Goal: Task Accomplishment & Management: Use online tool/utility

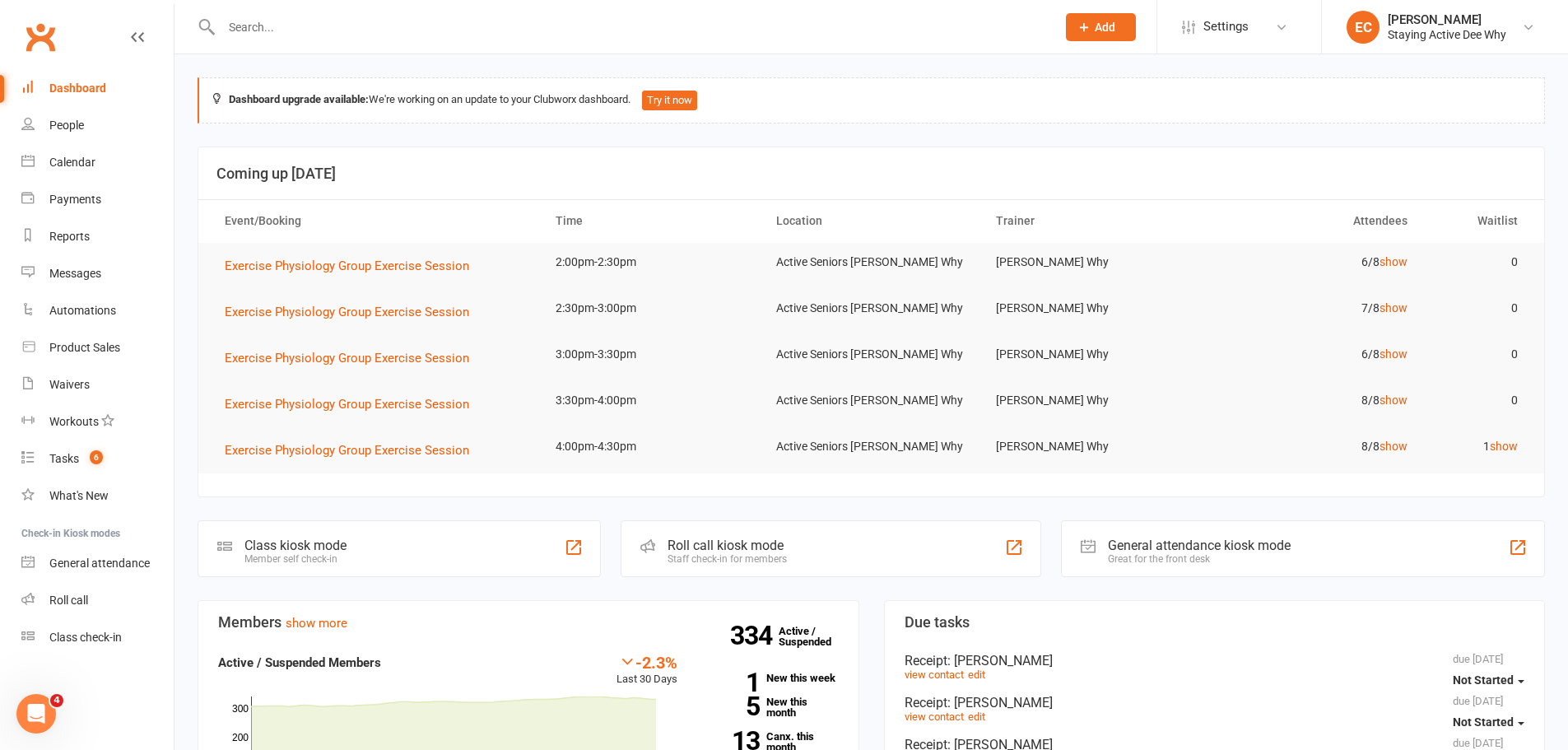
click at [1503, 448] on link "show" at bounding box center [1503, 446] width 28 height 13
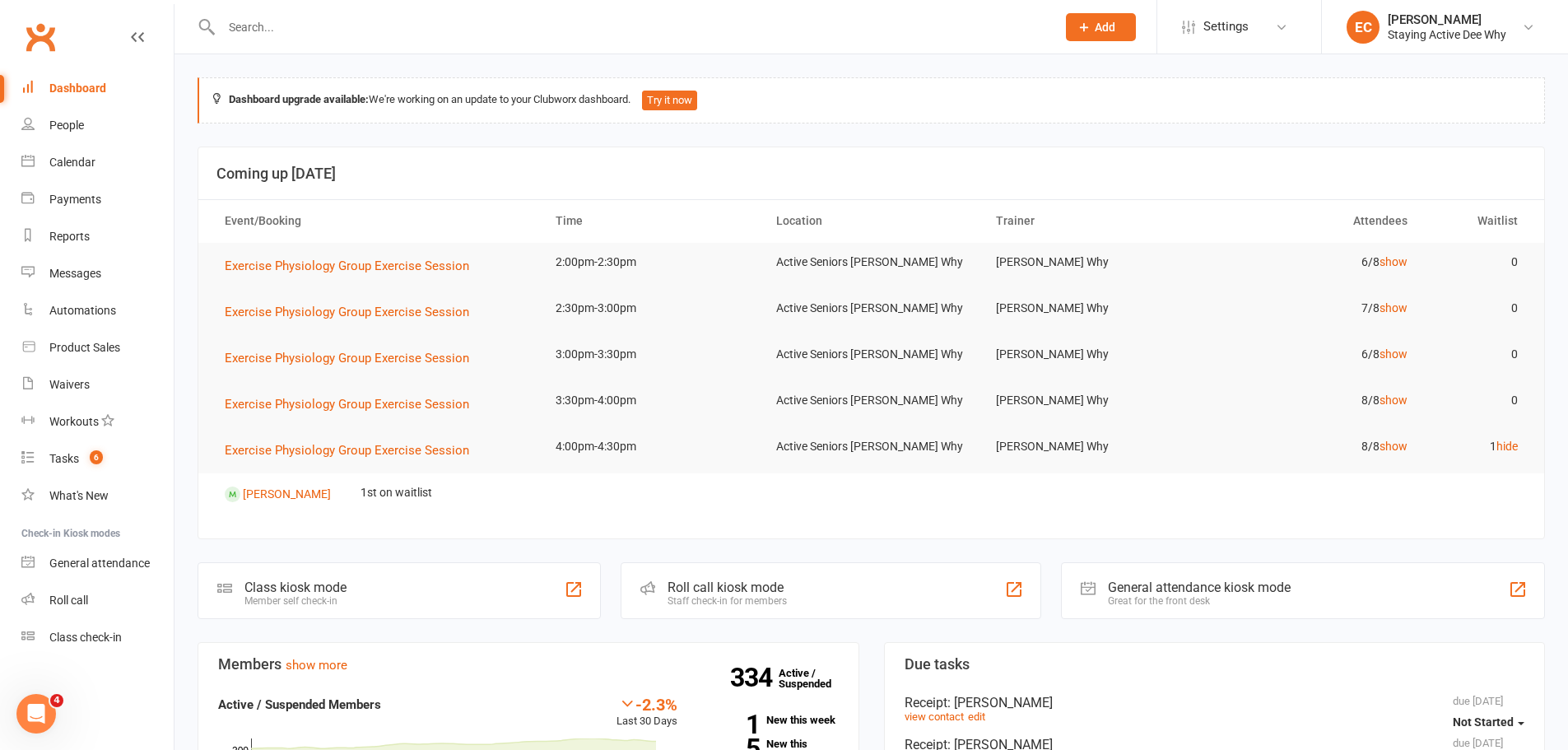
click at [325, 40] on div at bounding box center [621, 26] width 847 height 53
click at [325, 38] on input "text" at bounding box center [631, 27] width 828 height 23
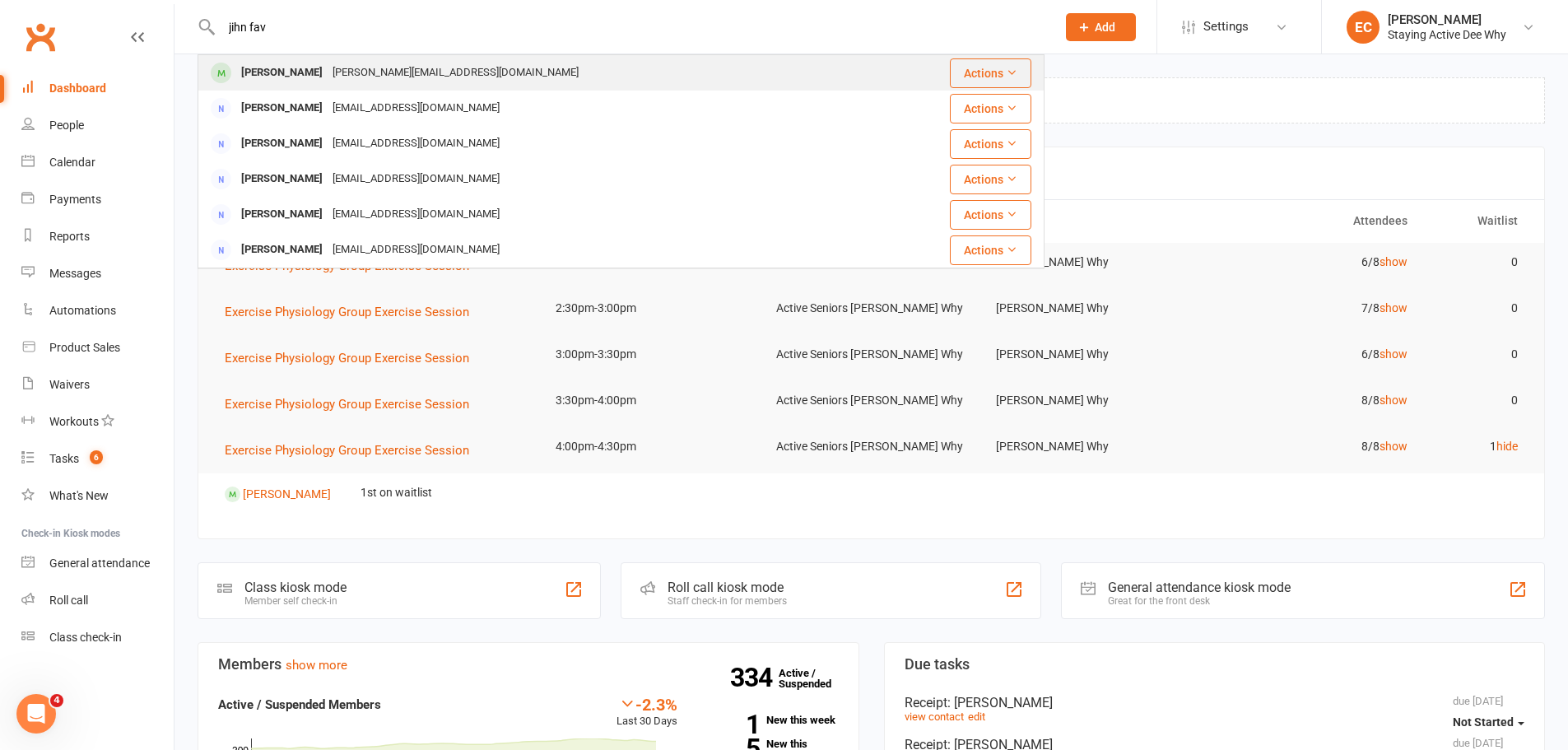
type input "jihn fav"
click at [226, 78] on span at bounding box center [221, 73] width 20 height 20
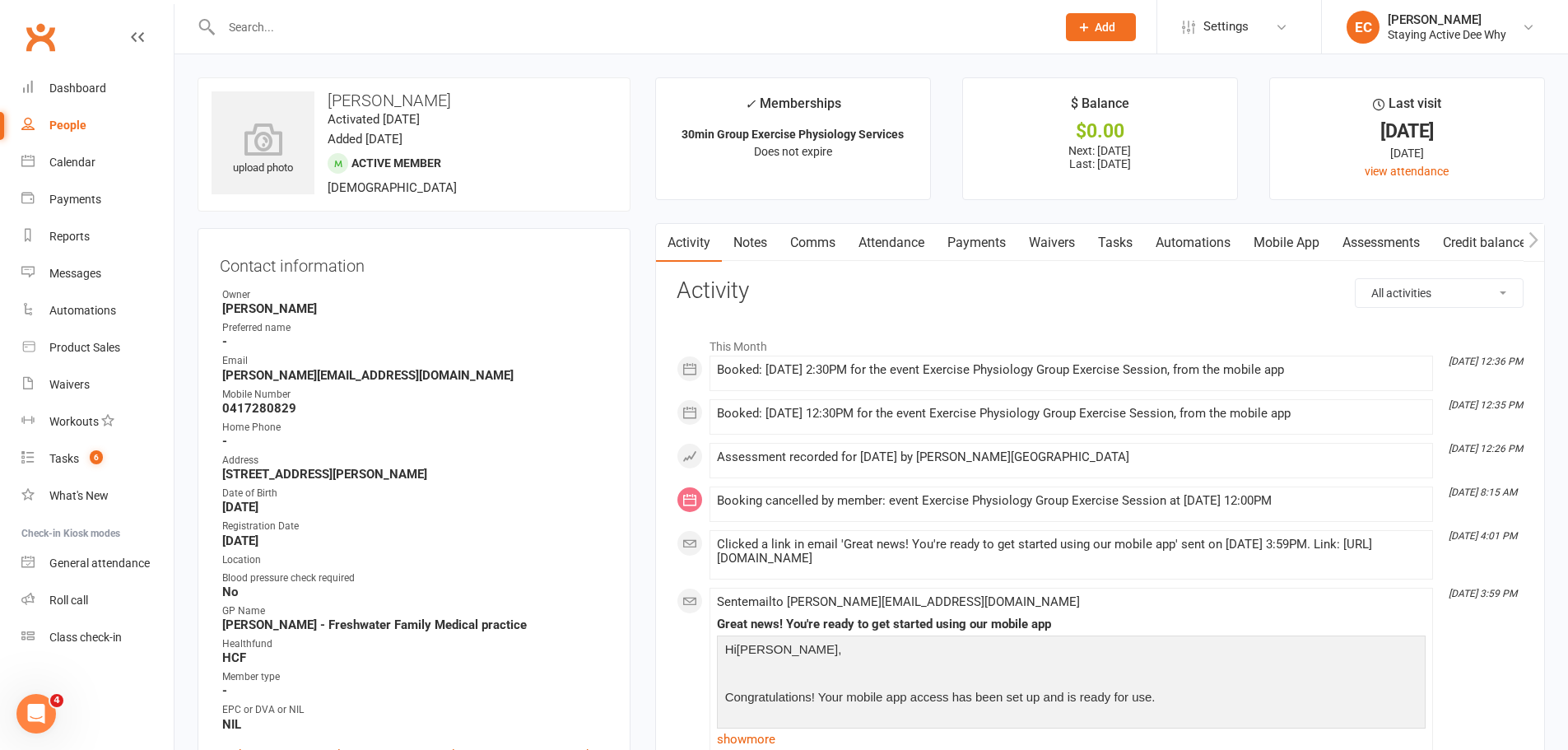
click at [1405, 251] on link "Assessments" at bounding box center [1381, 242] width 100 height 38
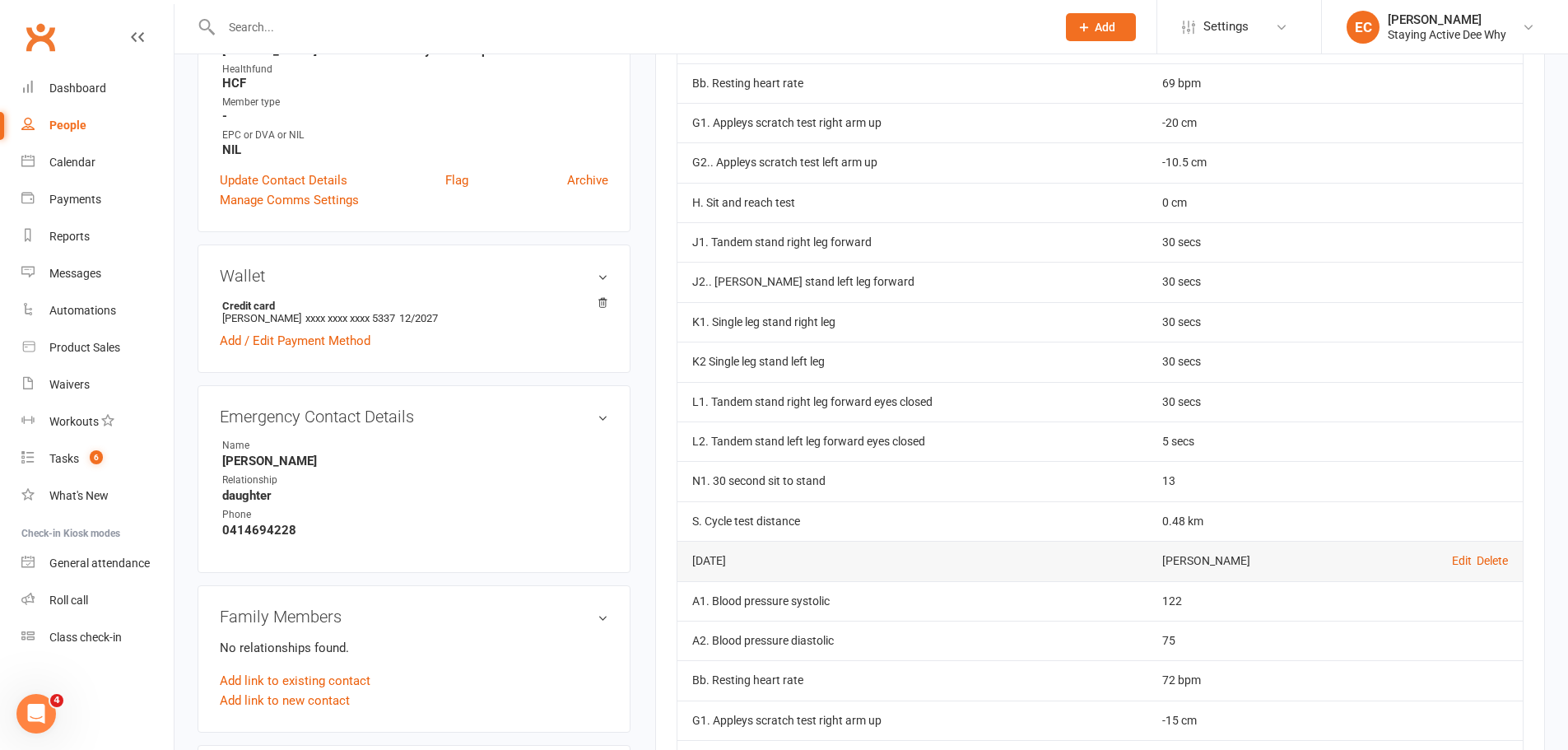
scroll to position [576, 0]
click at [266, 115] on strong "-" at bounding box center [415, 115] width 386 height 15
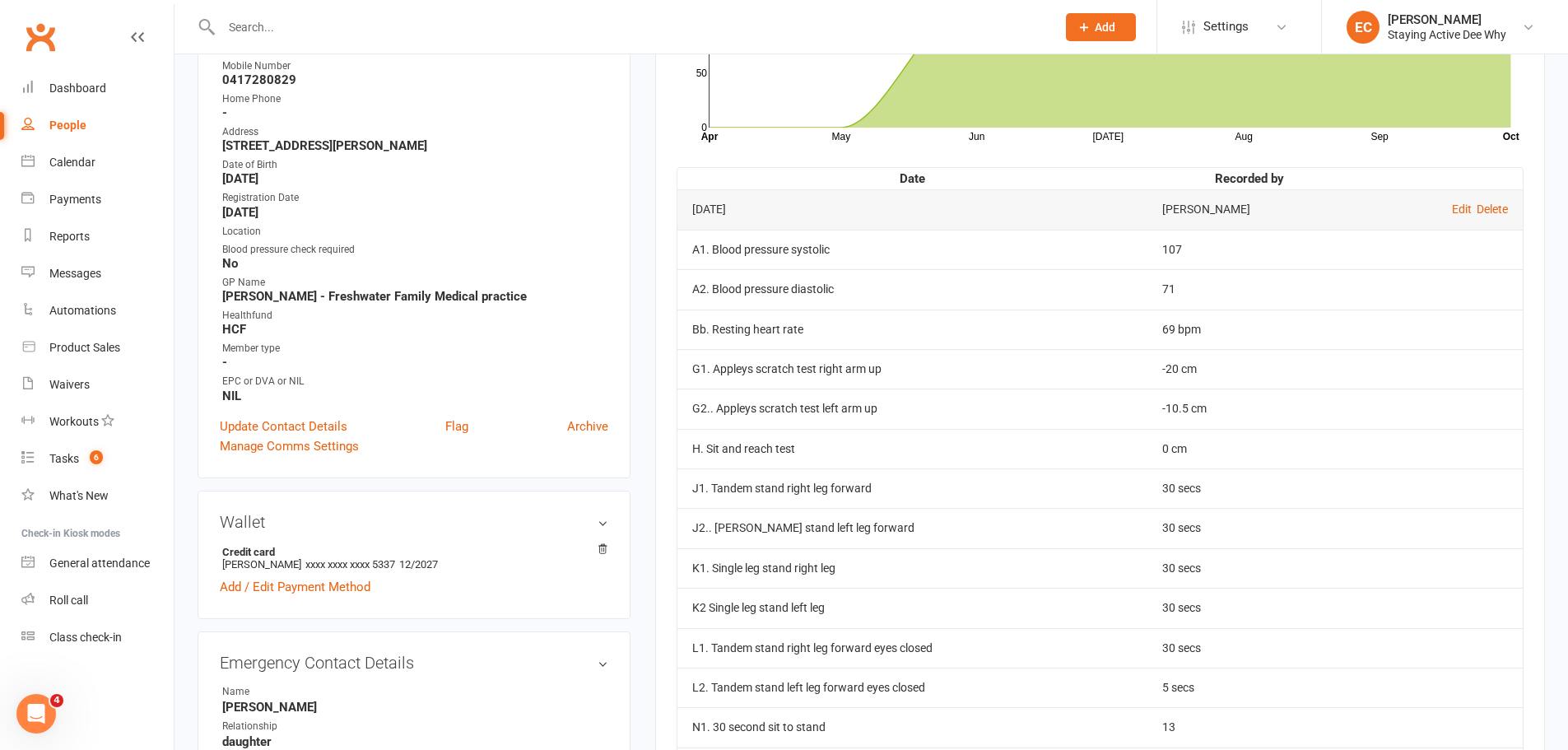
scroll to position [0, 0]
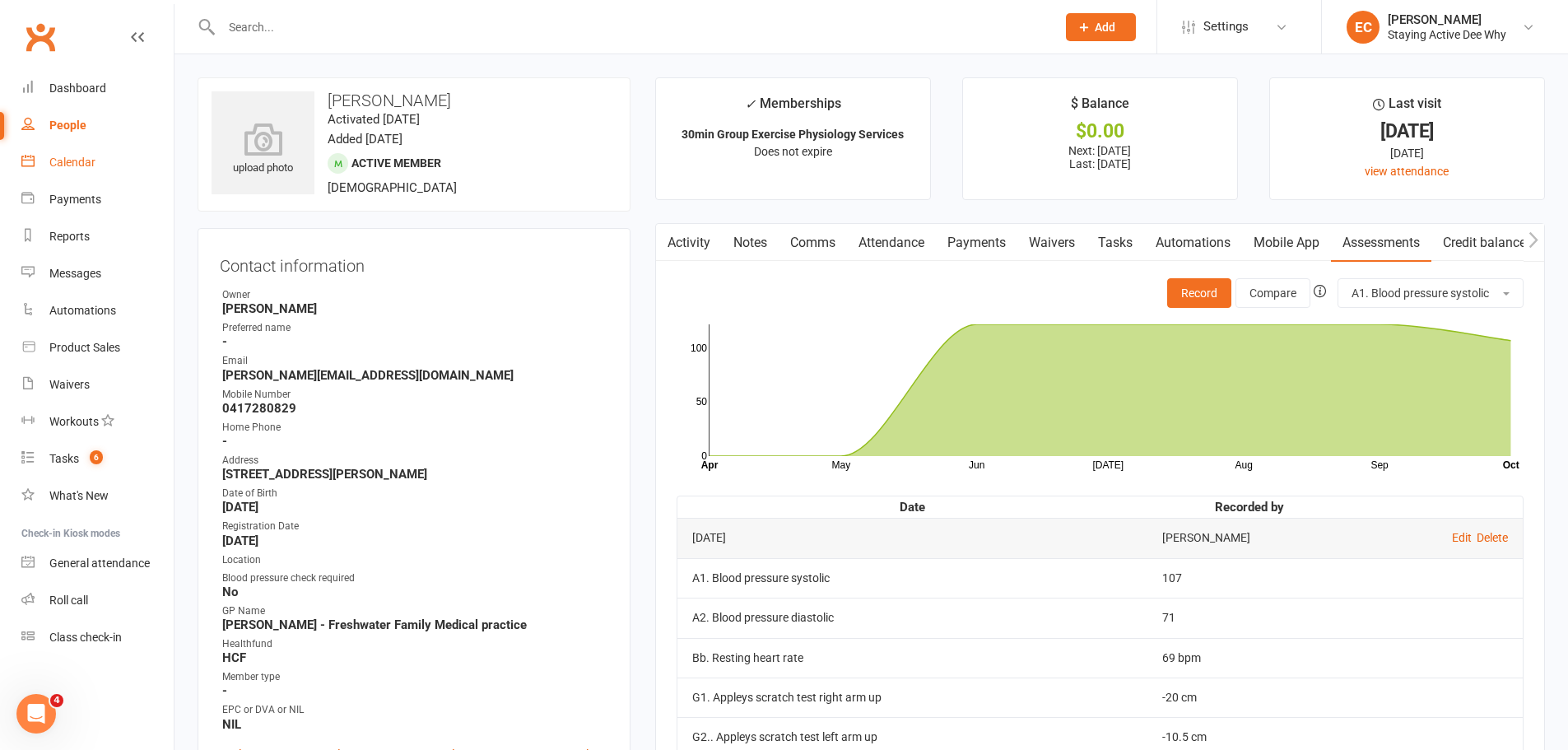
click at [65, 147] on link "Calendar" at bounding box center [97, 163] width 153 height 37
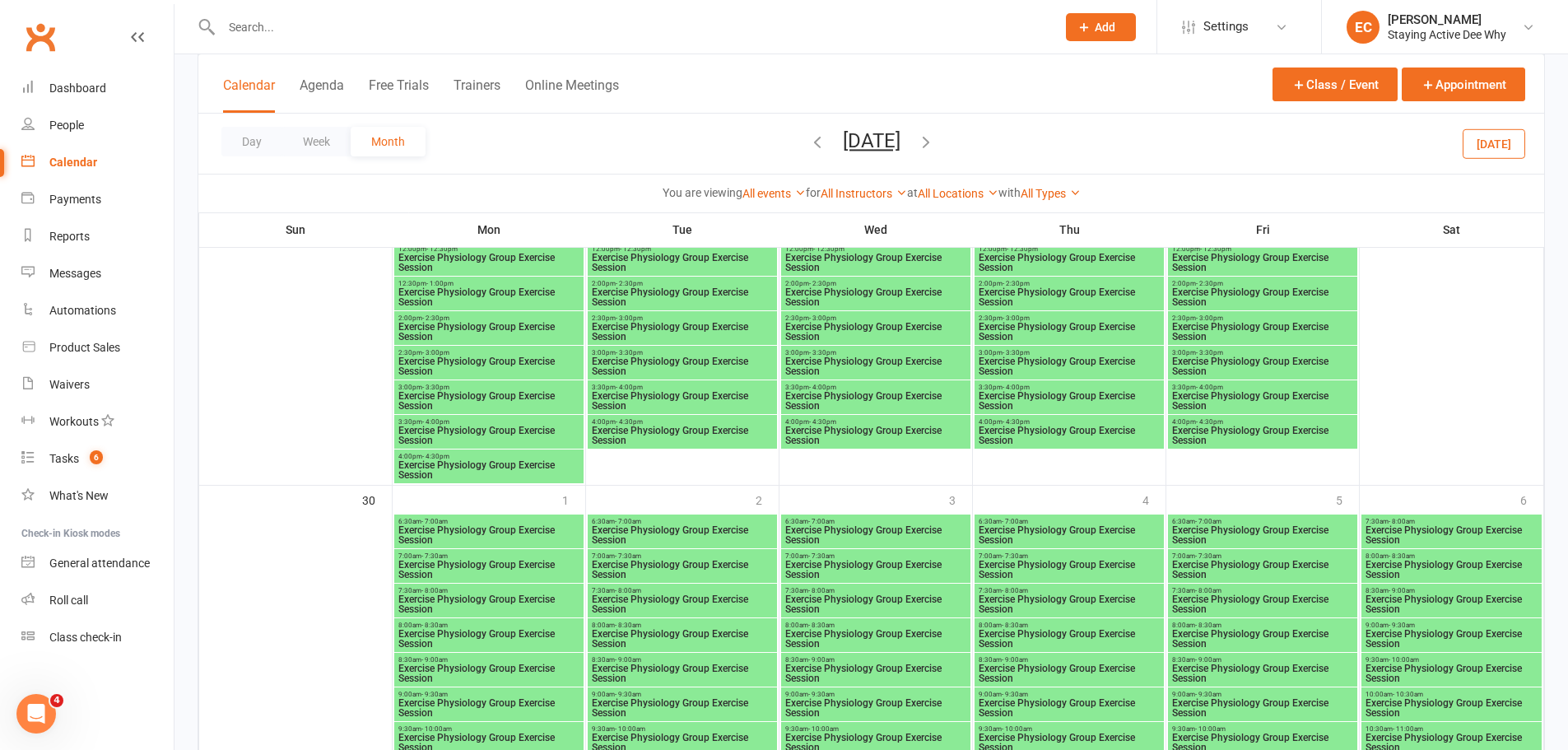
click at [808, 133] on icon "button" at bounding box center [816, 141] width 18 height 18
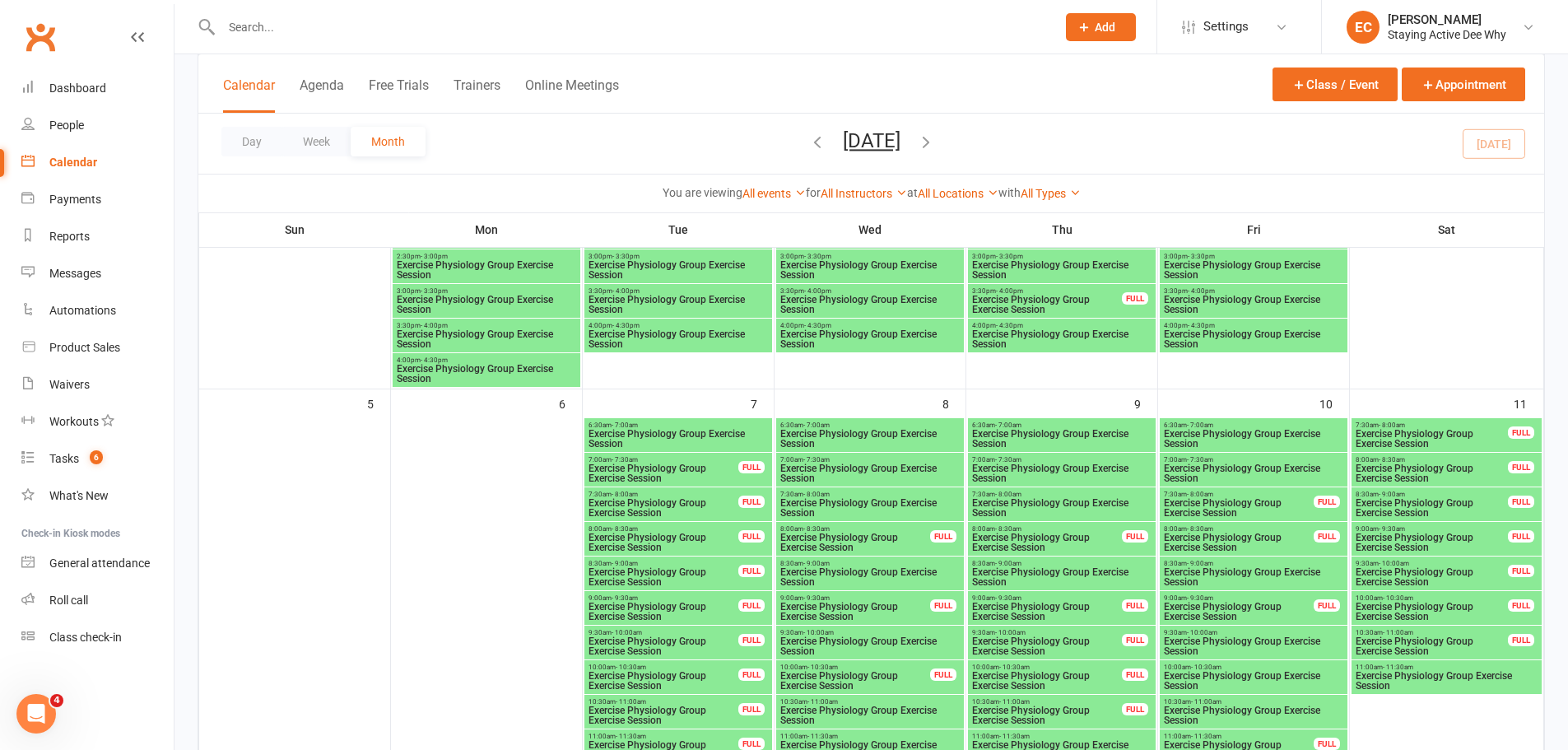
scroll to position [1682, 0]
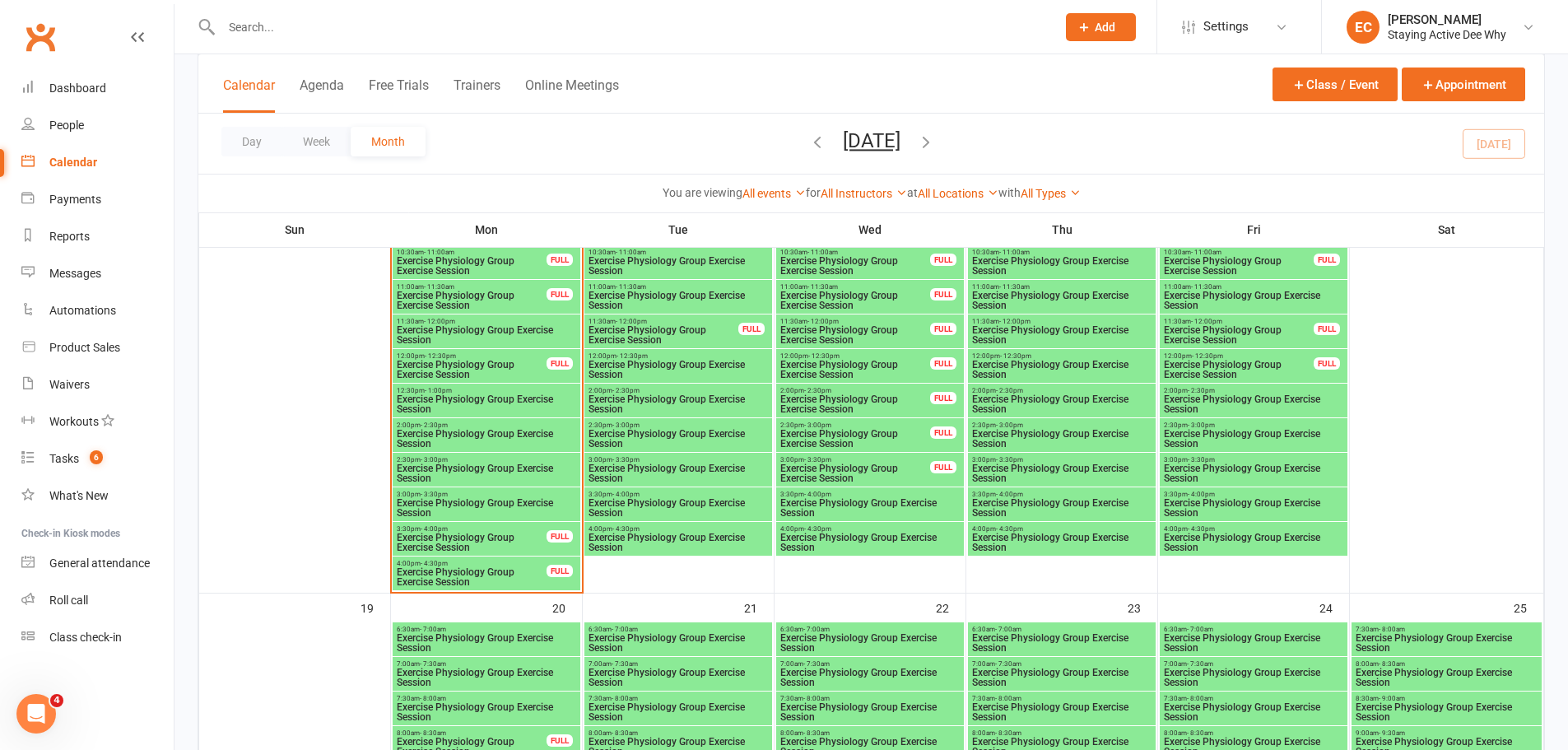
click at [492, 541] on span "Exercise Physiology Group Exercise Session" at bounding box center [471, 542] width 152 height 19
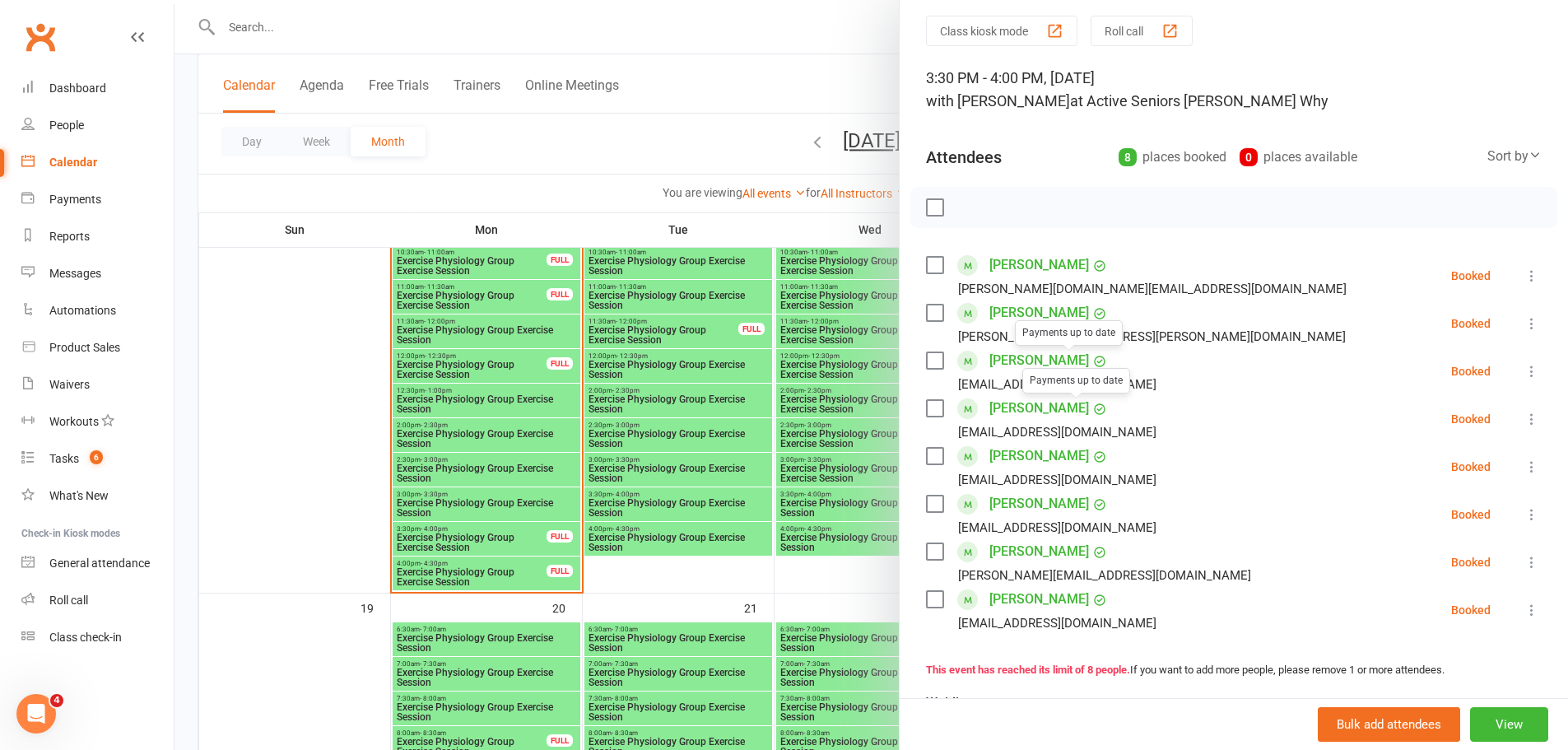
scroll to position [83, 0]
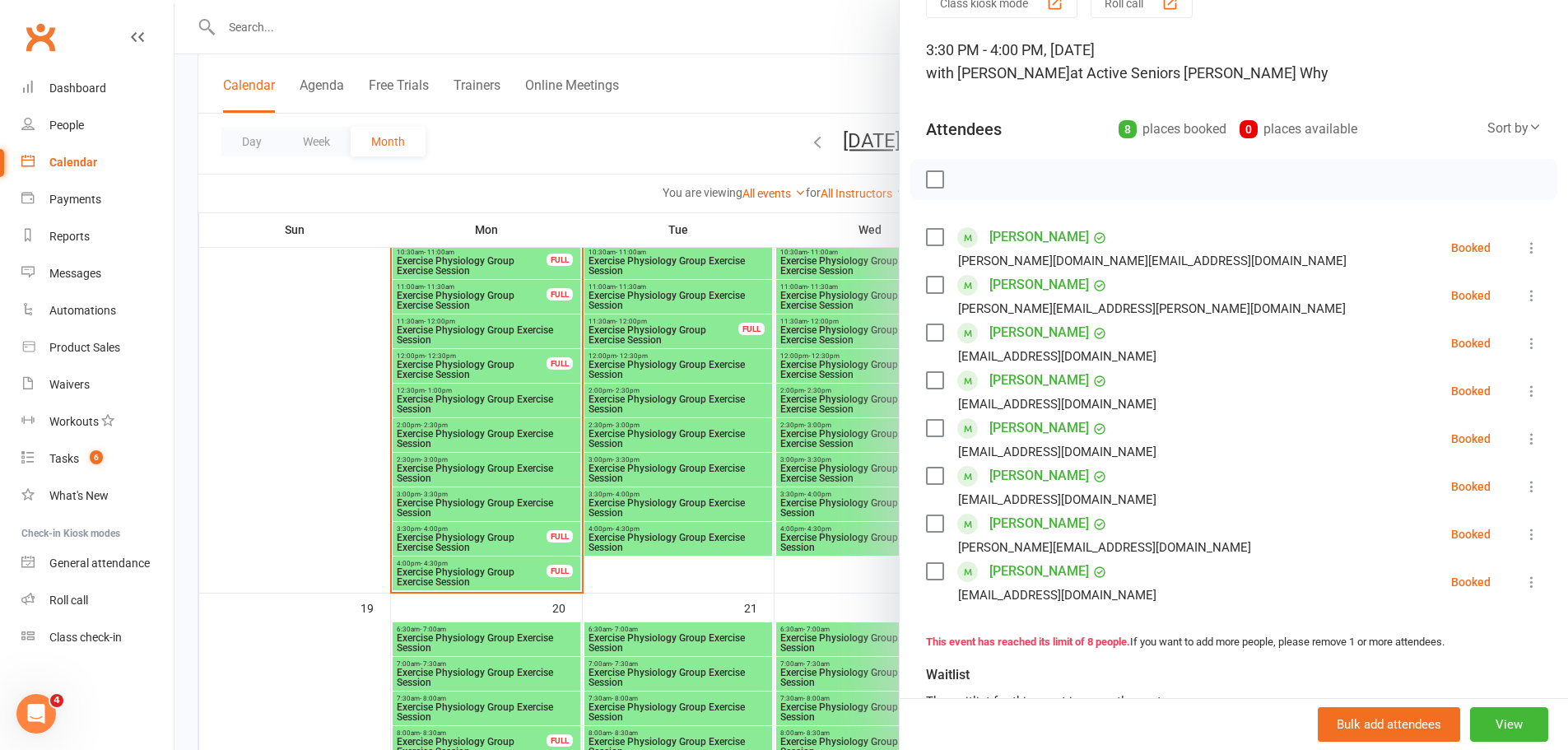
click at [520, 503] on div at bounding box center [871, 375] width 1393 height 750
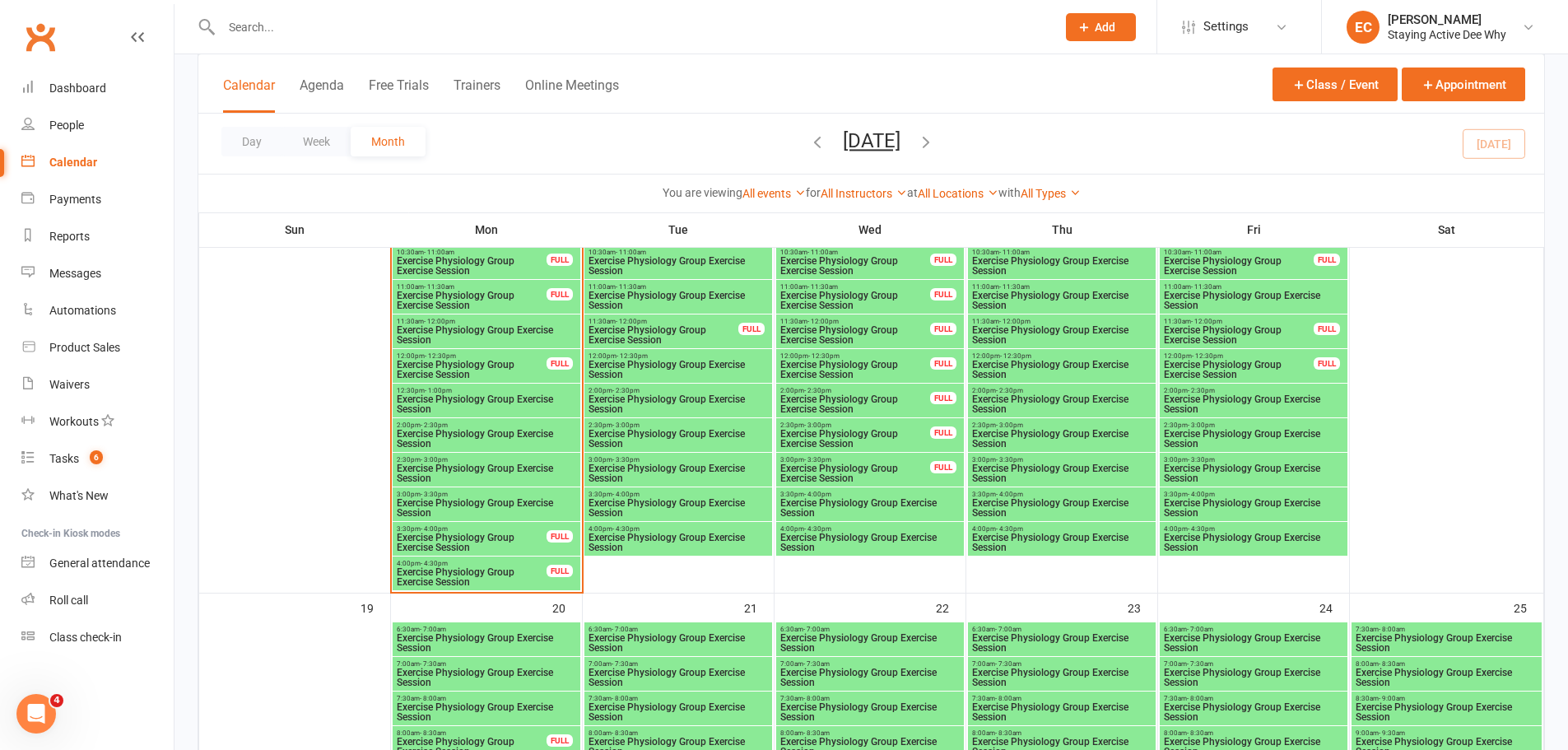
click at [504, 494] on span "3:00pm - 3:30pm" at bounding box center [486, 494] width 181 height 8
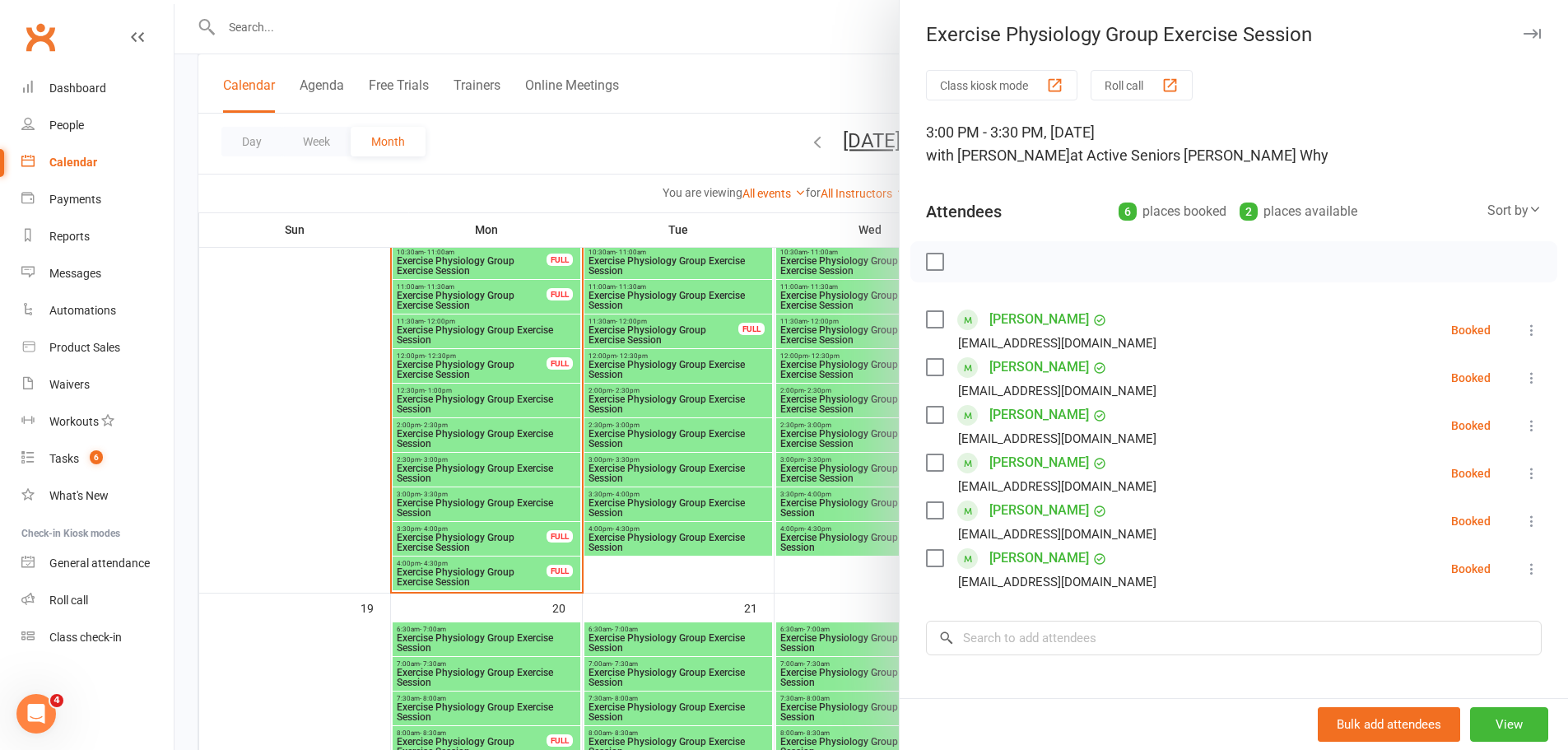
click at [741, 465] on div at bounding box center [871, 375] width 1393 height 750
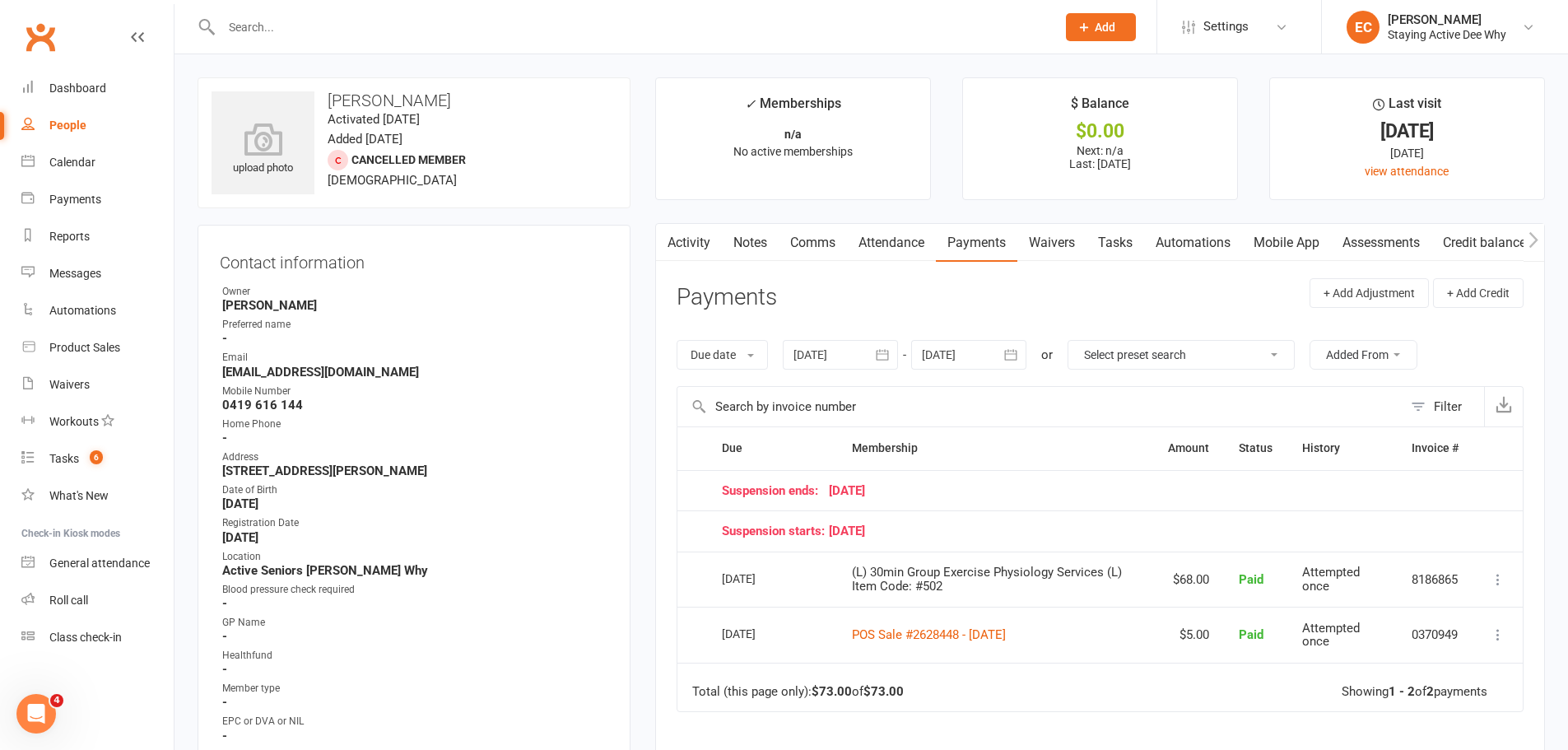
drag, startPoint x: 60, startPoint y: 41, endPoint x: 101, endPoint y: 49, distance: 41.8
click at [101, 49] on div "Clubworx" at bounding box center [87, 47] width 174 height 61
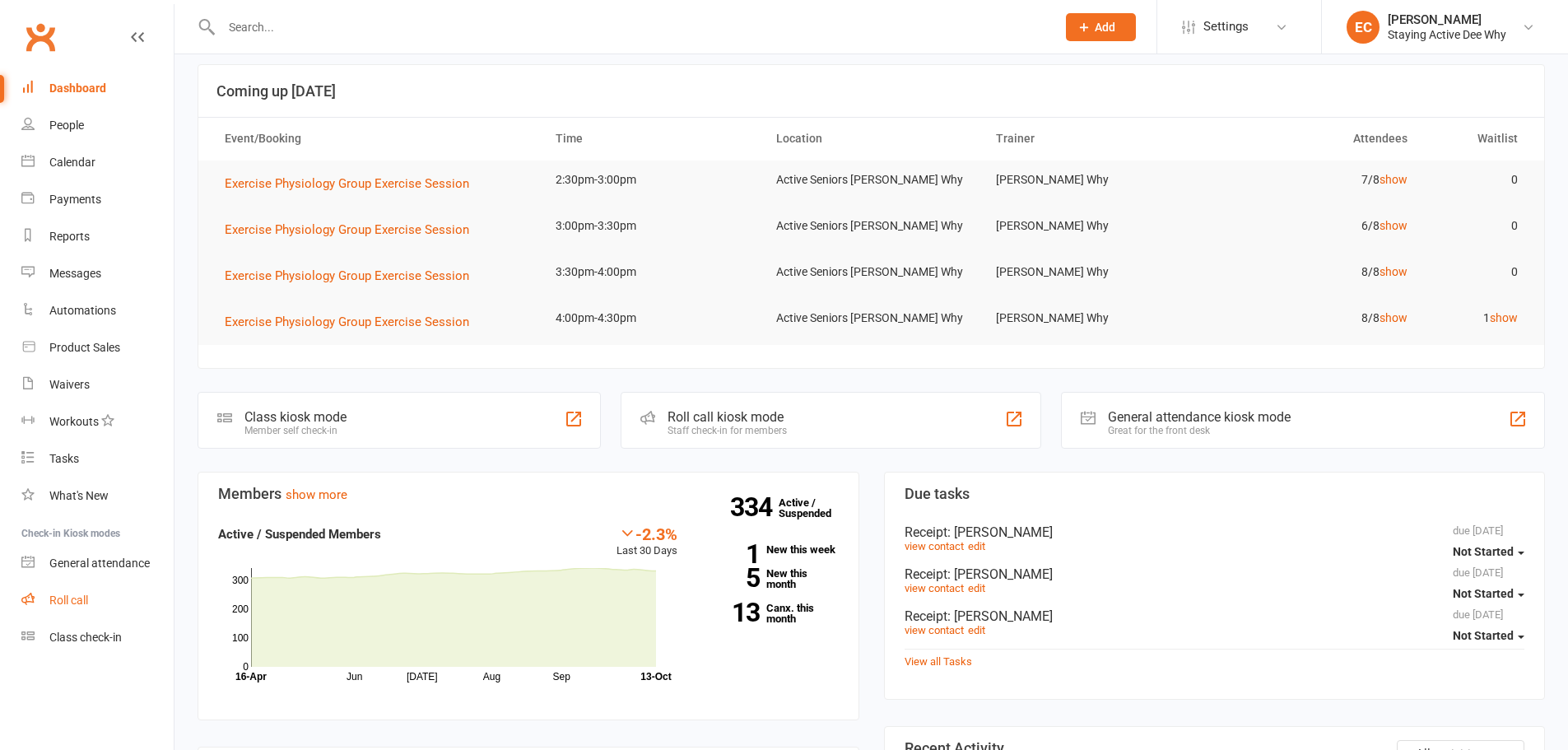
drag, startPoint x: 0, startPoint y: 0, endPoint x: 84, endPoint y: 597, distance: 602.9
click at [84, 597] on div "Roll call" at bounding box center [69, 601] width 39 height 13
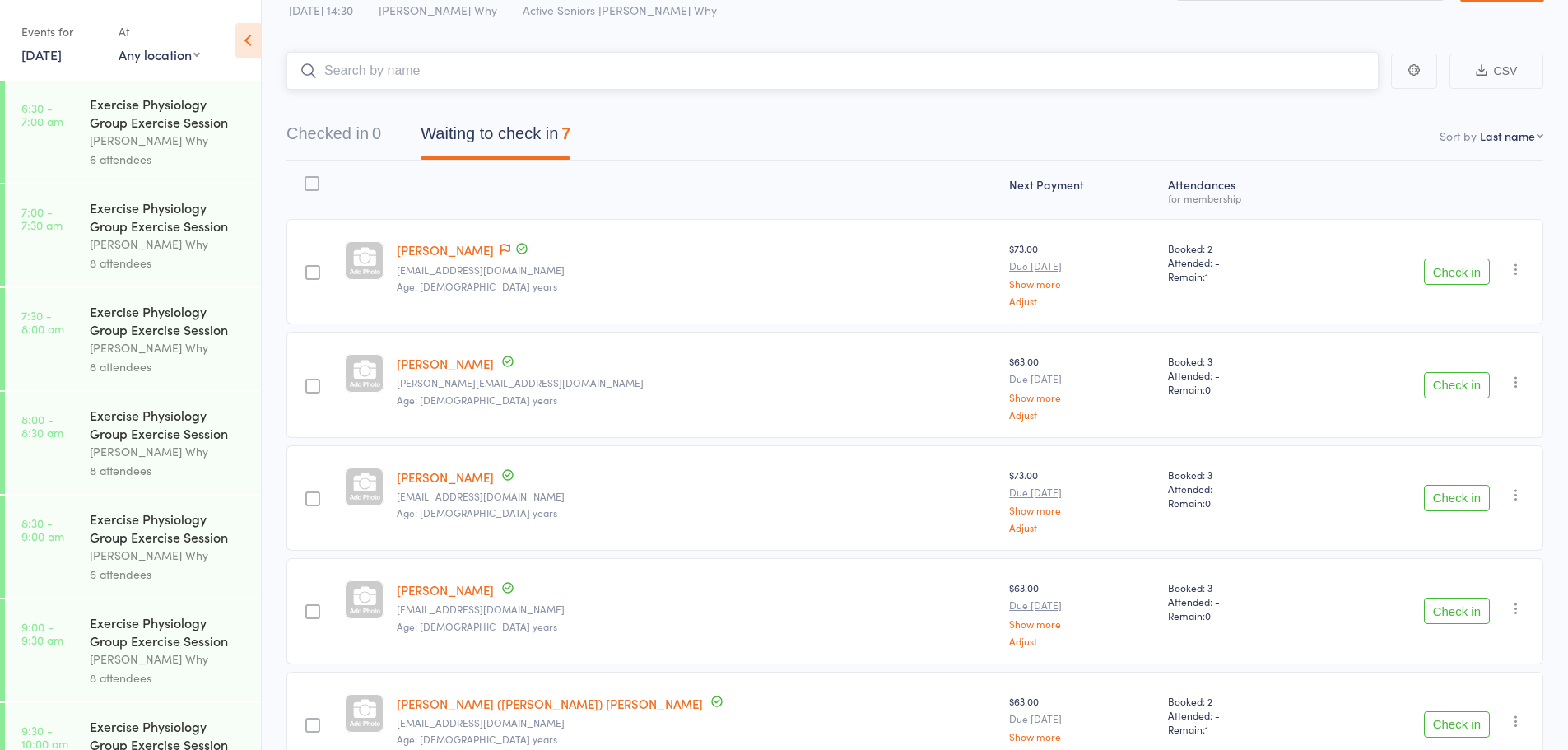
scroll to position [83, 0]
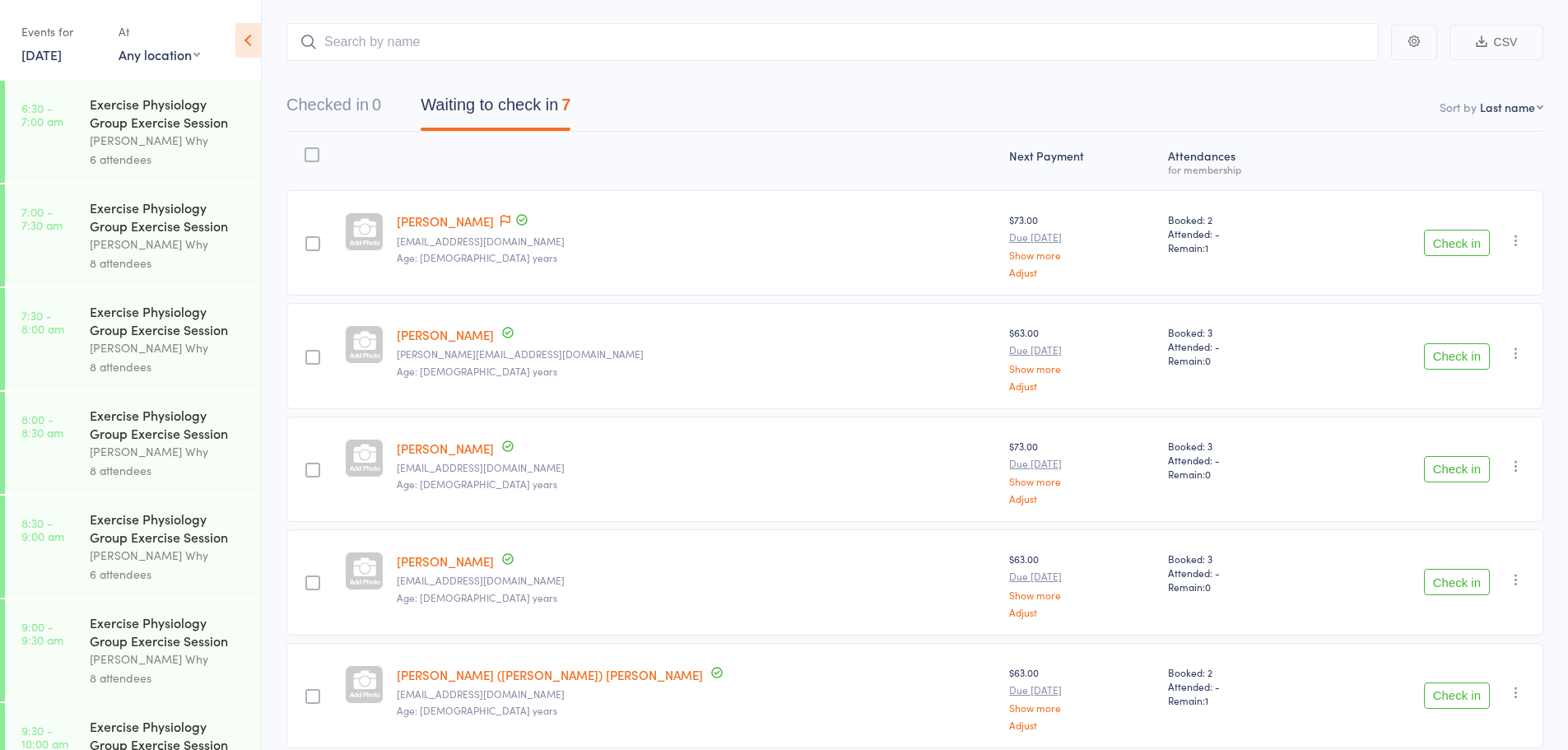
click at [1468, 245] on button "Check in" at bounding box center [1457, 242] width 66 height 26
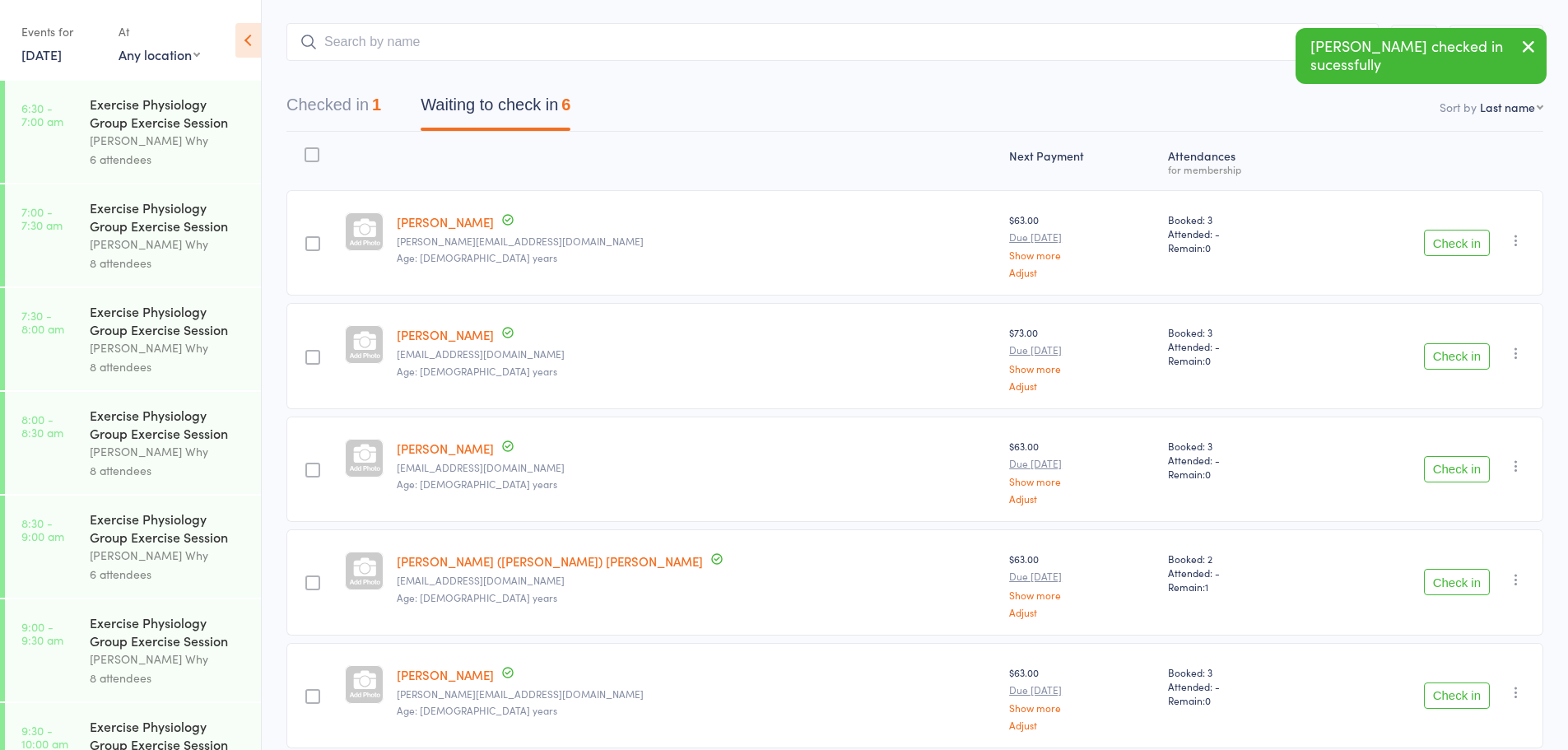
click at [1468, 245] on button "Check in" at bounding box center [1457, 242] width 66 height 26
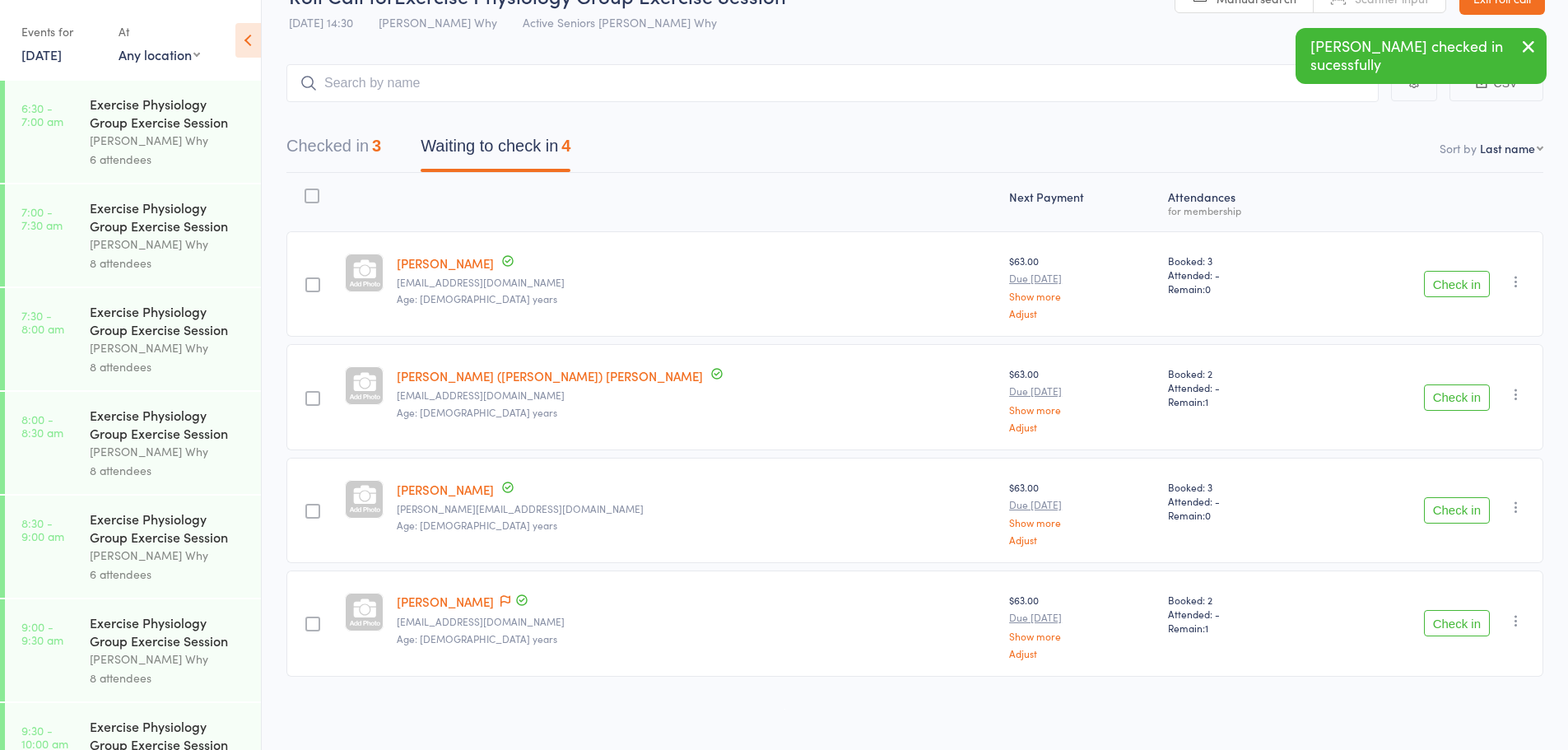
click at [1482, 407] on button "Check in" at bounding box center [1457, 397] width 66 height 26
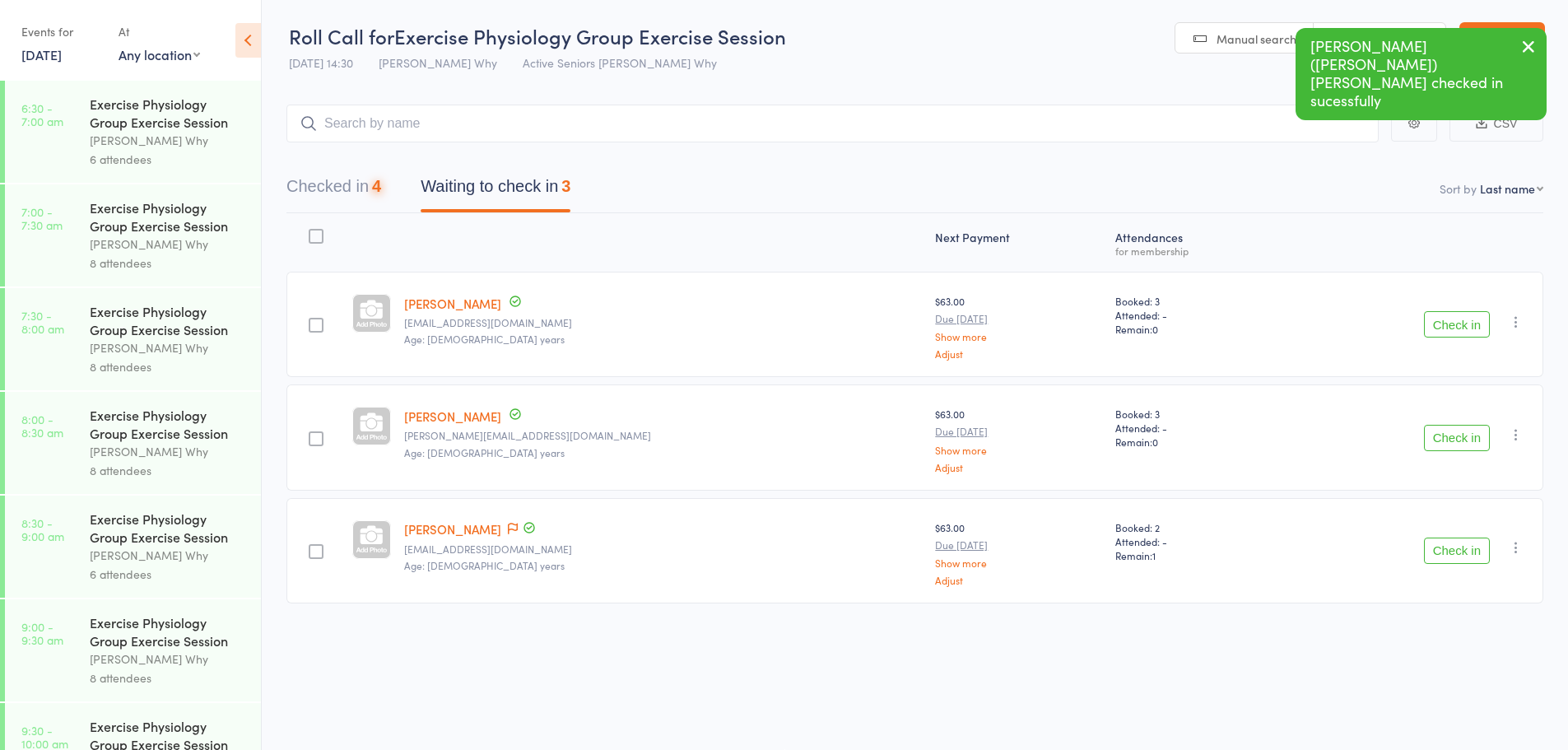
click at [1458, 456] on div "Check in Check in Send message Add Note Add Task Add Flag Remove [PERSON_NAME] …" at bounding box center [1414, 437] width 257 height 105
click at [1459, 445] on button "Check in" at bounding box center [1457, 438] width 66 height 26
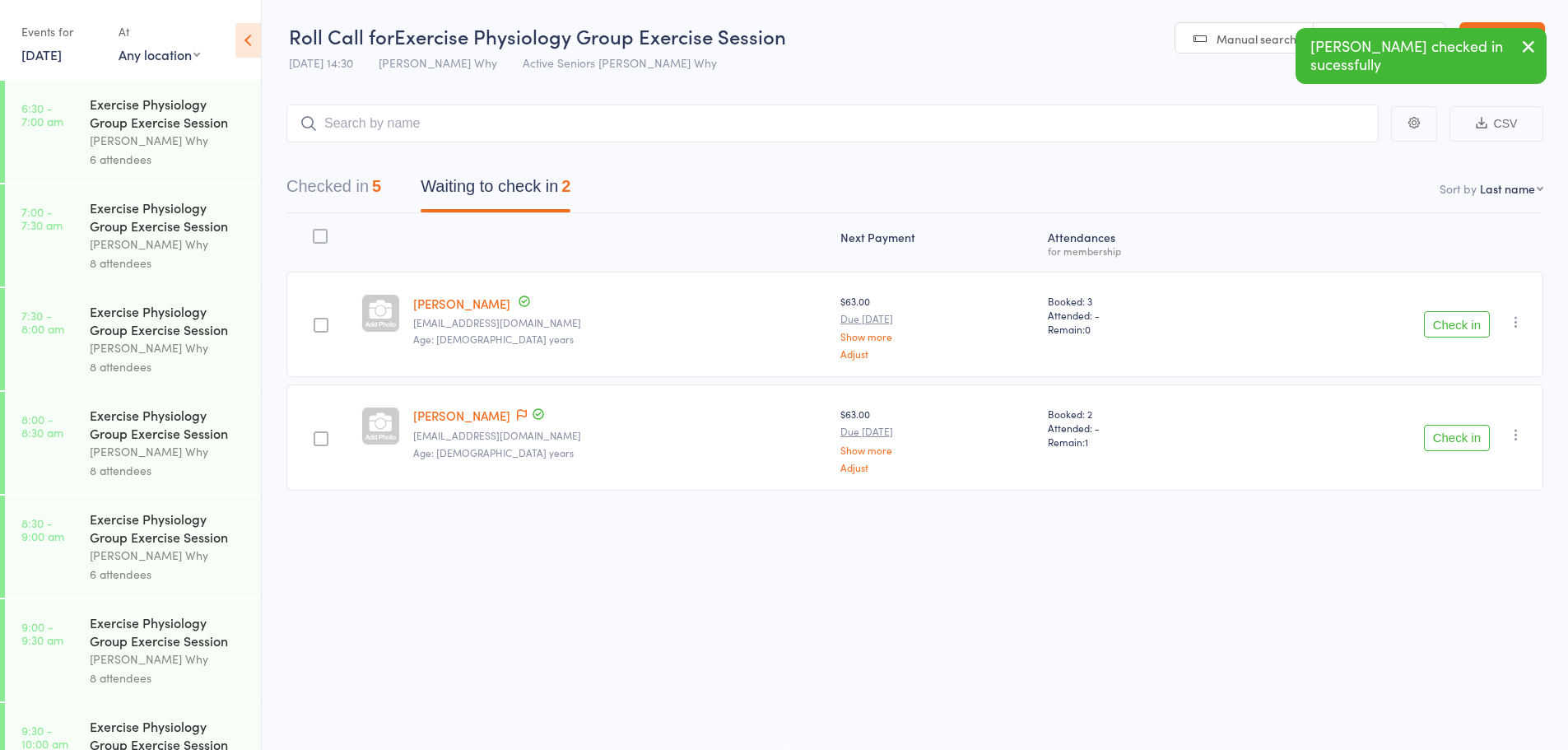
click at [1452, 448] on button "Check in" at bounding box center [1457, 438] width 66 height 26
click at [381, 195] on button "Checked in 6" at bounding box center [334, 191] width 94 height 44
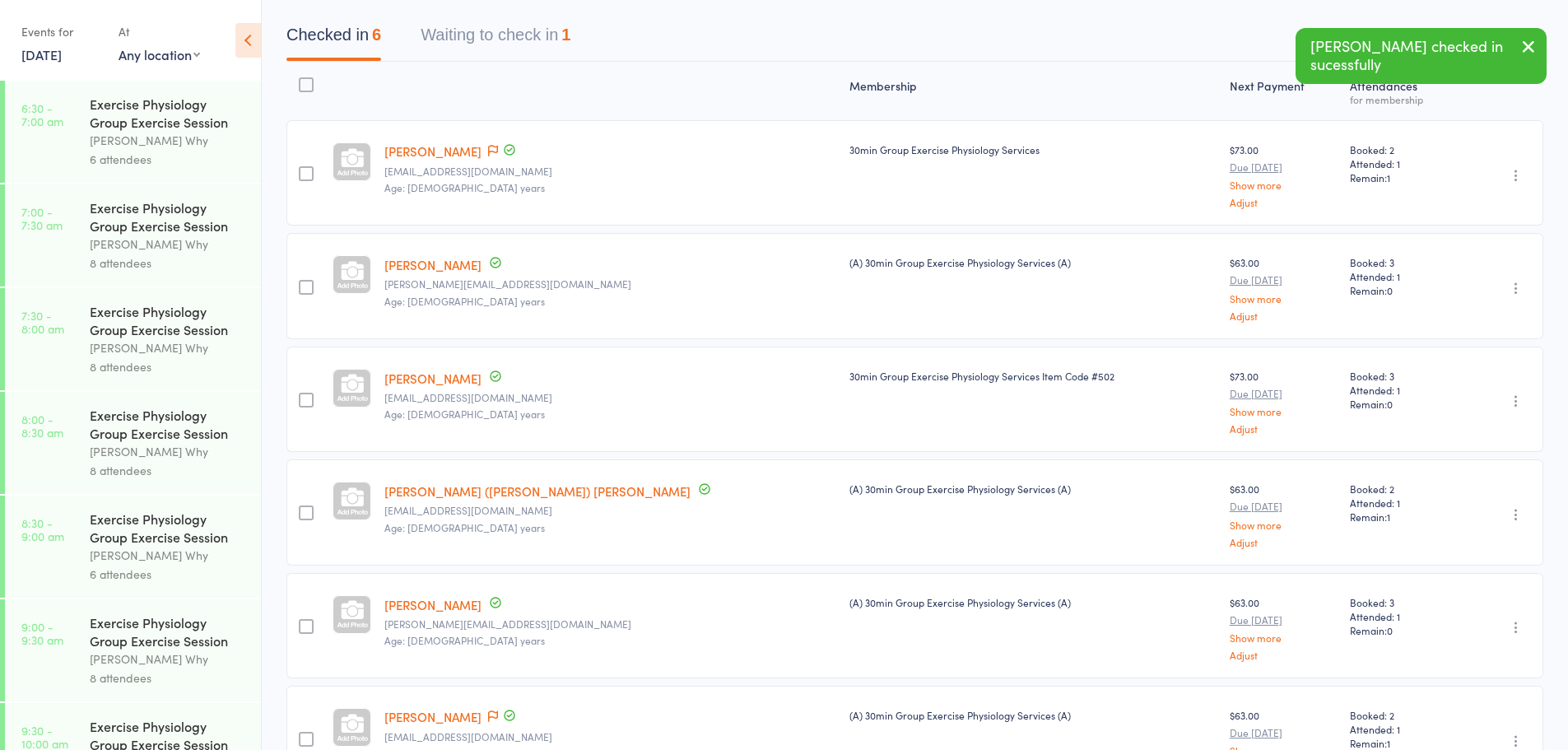
scroll to position [165, 0]
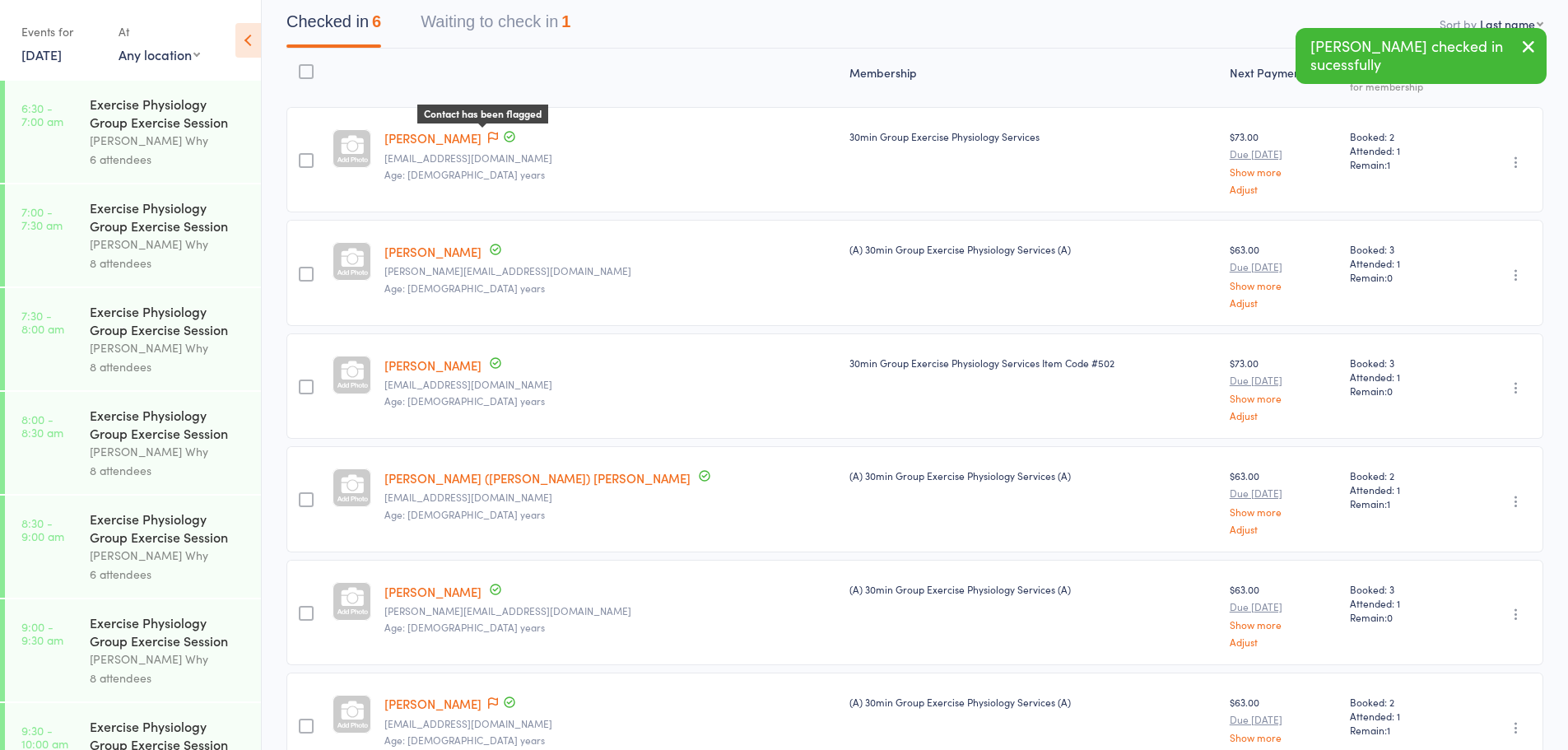
click at [494, 132] on icon at bounding box center [493, 138] width 10 height 12
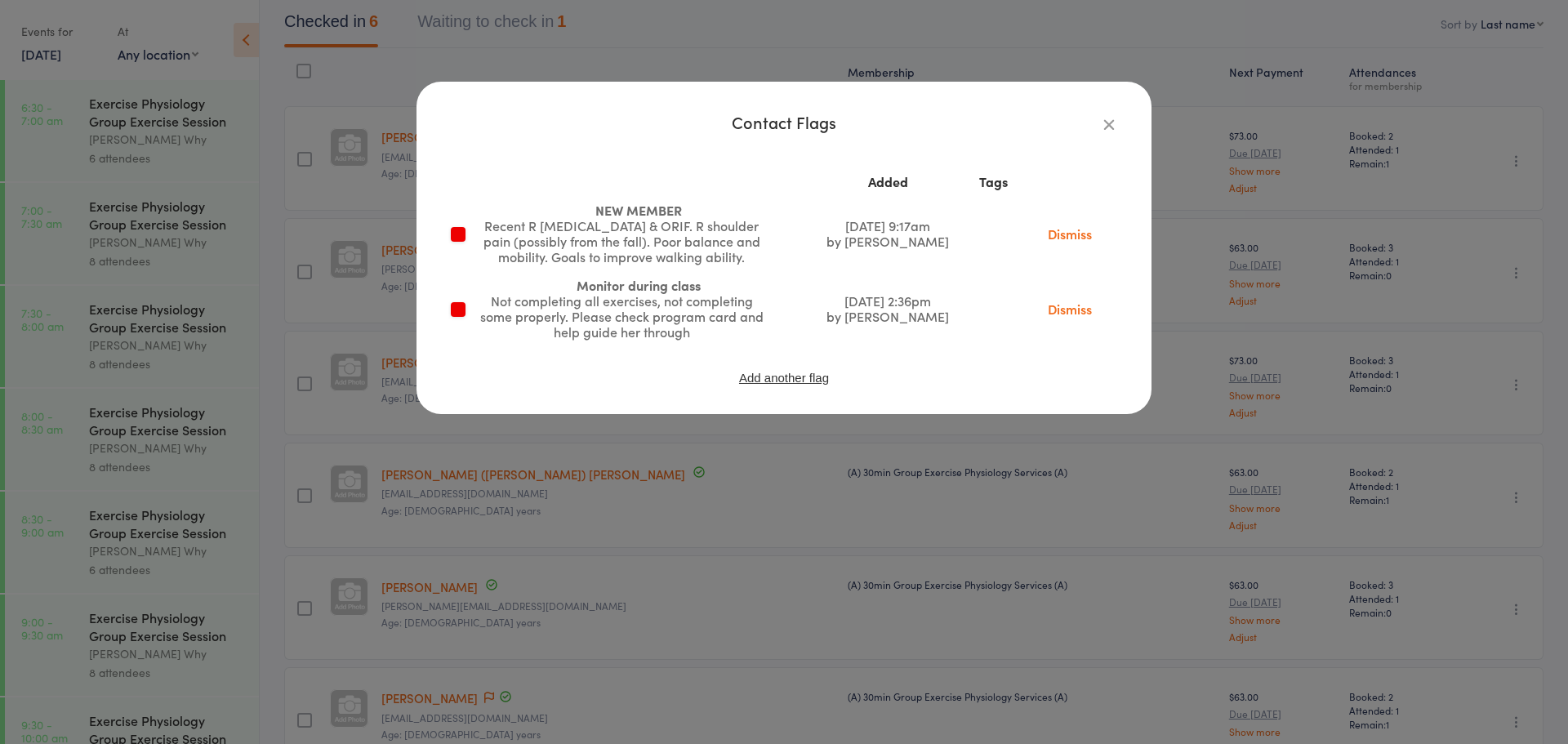
click at [1102, 125] on icon "button" at bounding box center [1109, 124] width 18 height 18
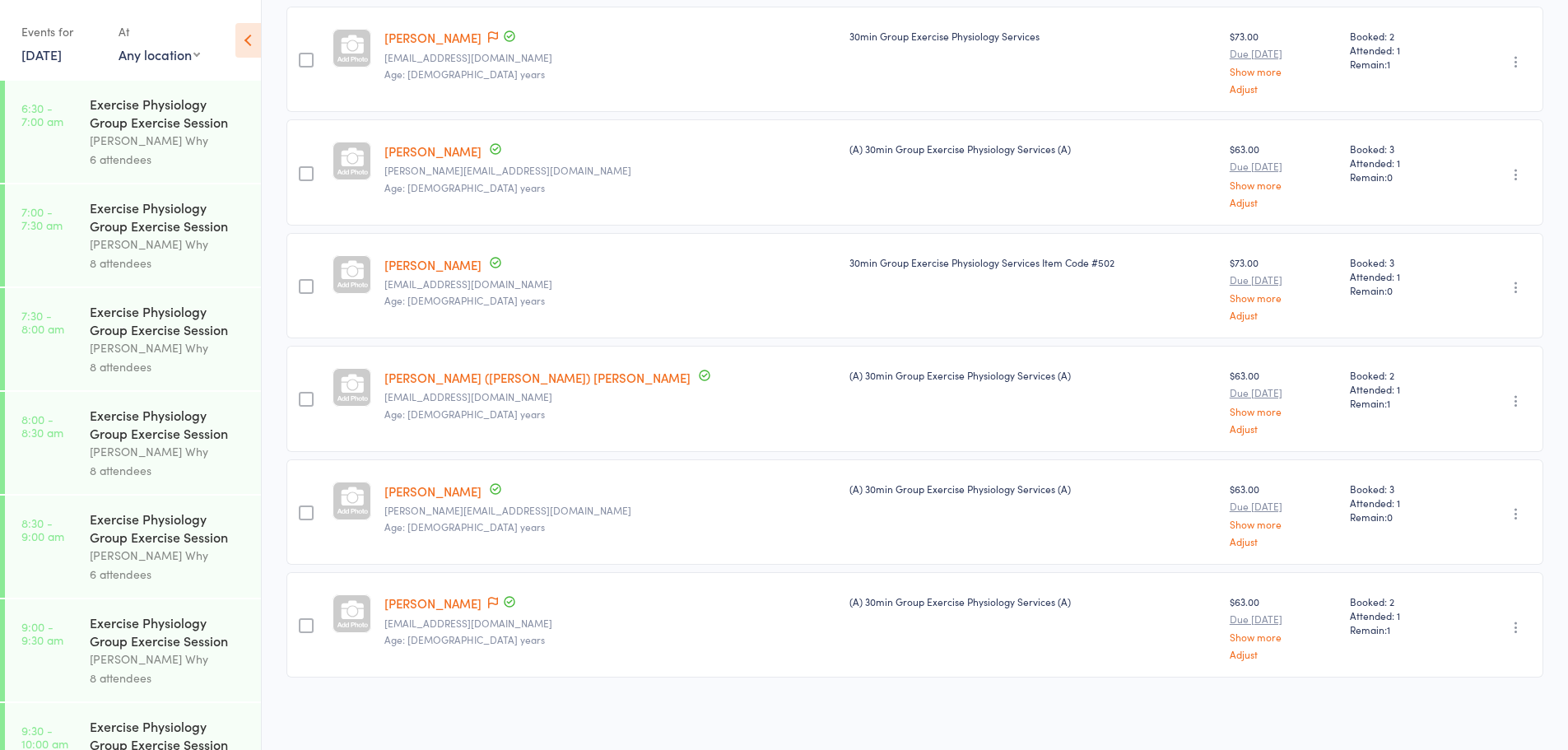
scroll to position [267, 0]
click at [488, 607] on span at bounding box center [493, 603] width 10 height 17
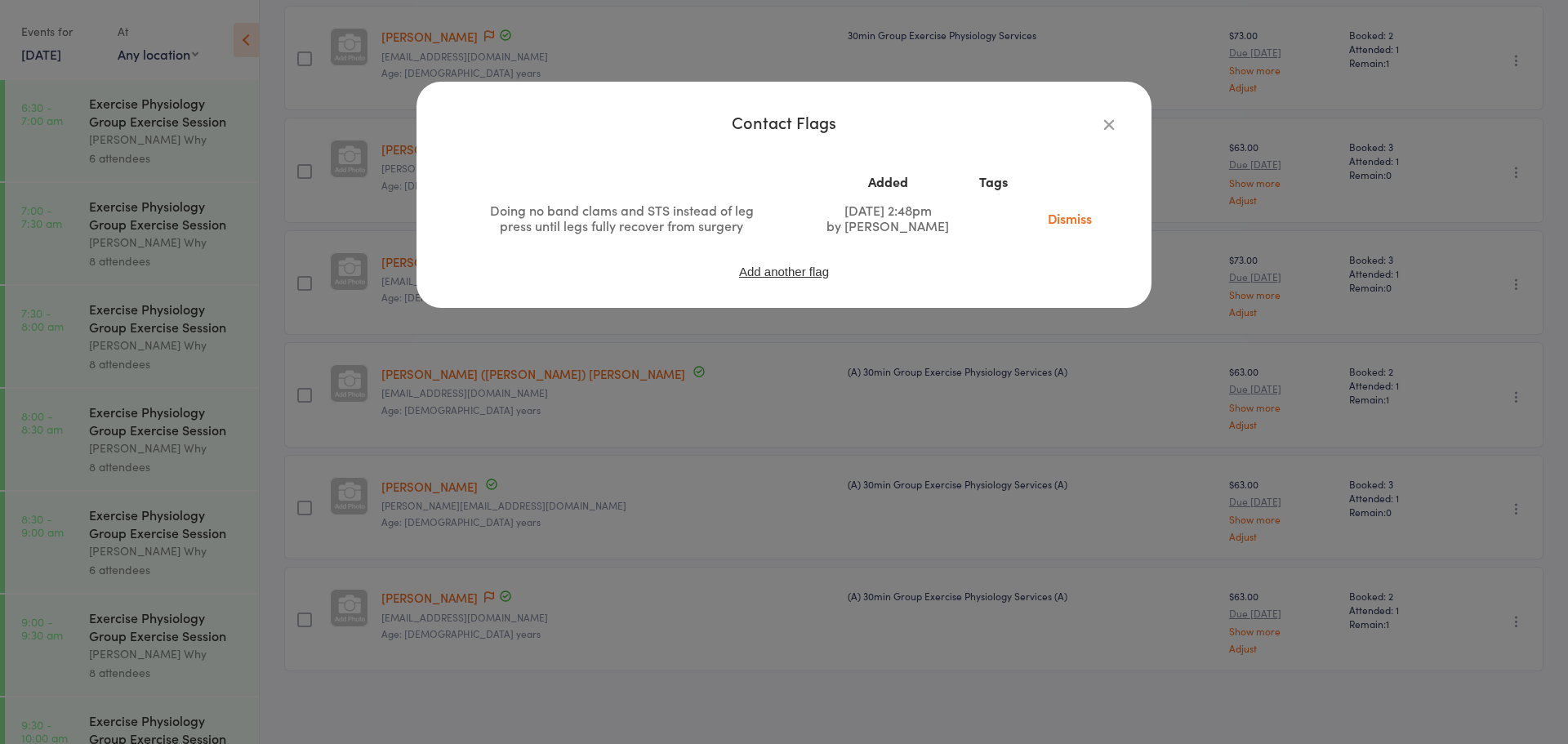
click at [1118, 120] on button "button" at bounding box center [1109, 124] width 19 height 19
